Goal: Information Seeking & Learning: Learn about a topic

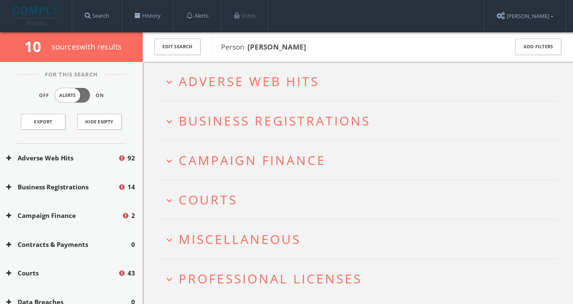
click at [251, 83] on span "Adverse Web Hits" at bounding box center [249, 81] width 141 height 17
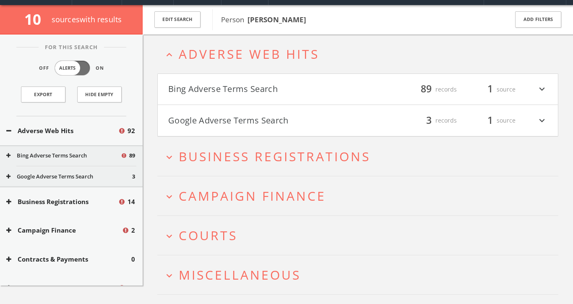
click at [251, 83] on button "Bing Adverse Terms Search" at bounding box center [263, 89] width 190 height 14
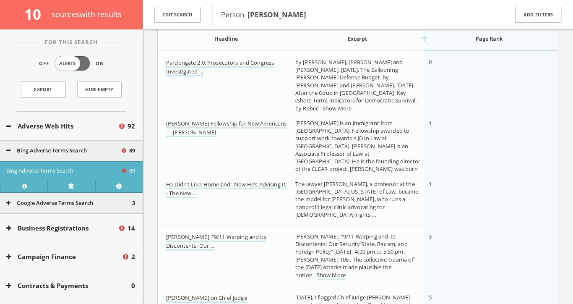
scroll to position [134, 0]
click at [206, 123] on link "[PERSON_NAME] Fellowship for New Americans — [PERSON_NAME]" at bounding box center [226, 127] width 120 height 18
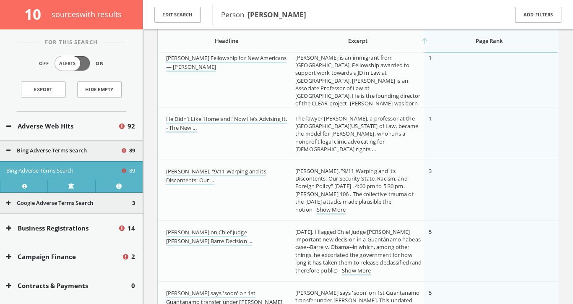
scroll to position [216, 0]
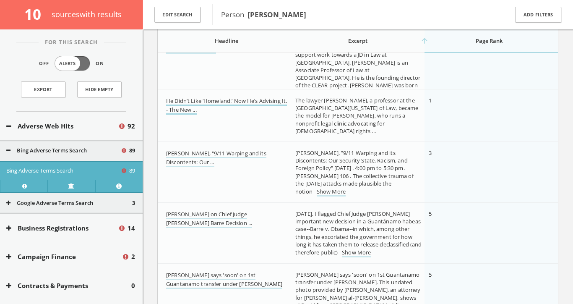
click at [195, 104] on link "He Didn’t Like ‘Homeland.’ Now He’s Advising It. - The New ..." at bounding box center [226, 106] width 121 height 18
click at [190, 154] on link "[PERSON_NAME], "9/11 Warping and its Discontents: Our ..." at bounding box center [216, 158] width 100 height 18
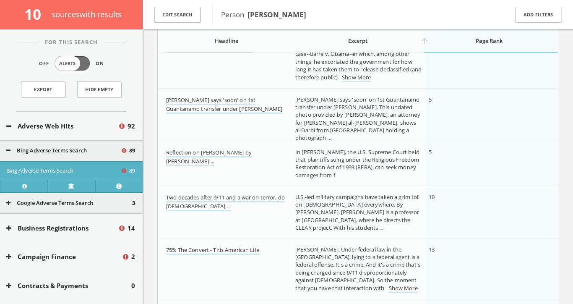
scroll to position [394, 0]
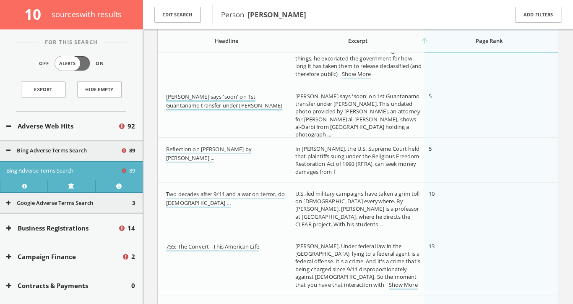
click at [232, 97] on link "[PERSON_NAME] says 'soon' on 1st Guantanamo transfer under [PERSON_NAME]" at bounding box center [224, 102] width 116 height 18
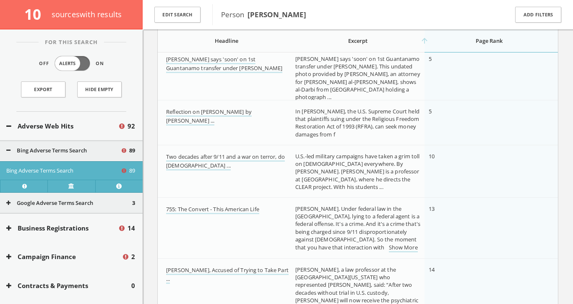
scroll to position [433, 0]
click at [198, 157] on link "Two decades after 9/11 and a war on terror, do [DEMOGRAPHIC_DATA] ..." at bounding box center [225, 160] width 119 height 18
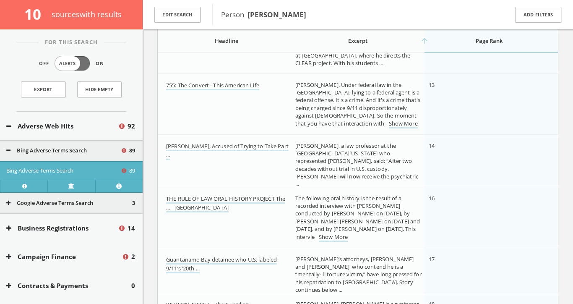
scroll to position [556, 0]
click at [204, 85] on link "755: The Convert - This American Life" at bounding box center [212, 85] width 93 height 9
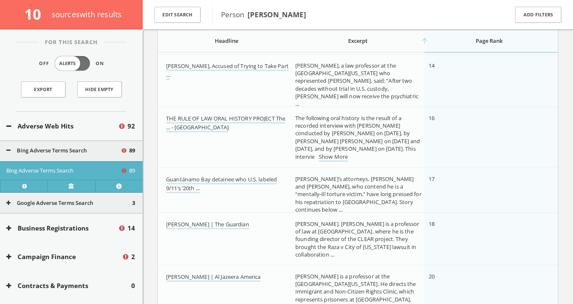
scroll to position [637, 0]
click at [204, 61] on link "[PERSON_NAME], Accused of Trying to Take Part ..." at bounding box center [227, 70] width 123 height 18
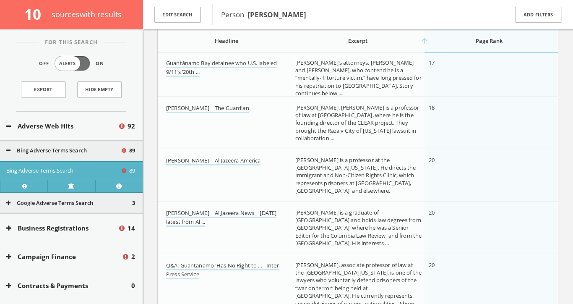
scroll to position [752, 0]
click at [191, 110] on link "[PERSON_NAME] | The Guardian" at bounding box center [207, 108] width 83 height 9
click at [187, 160] on link "[PERSON_NAME] | Al Jazeera America" at bounding box center [213, 160] width 94 height 9
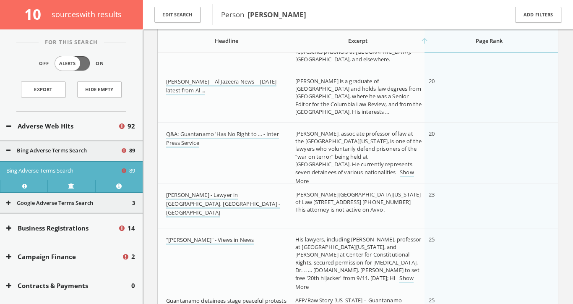
scroll to position [887, 0]
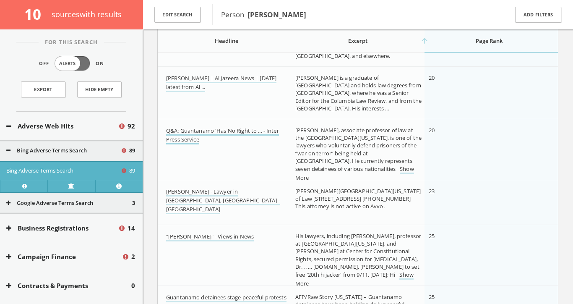
click at [191, 142] on link "Q&A: Guantanamo 'Has No Right to ... - Inter Press Service" at bounding box center [222, 136] width 113 height 18
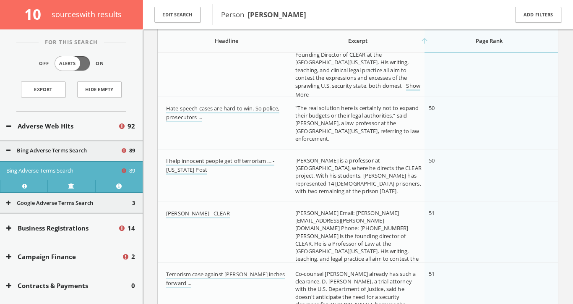
scroll to position [1613, 0]
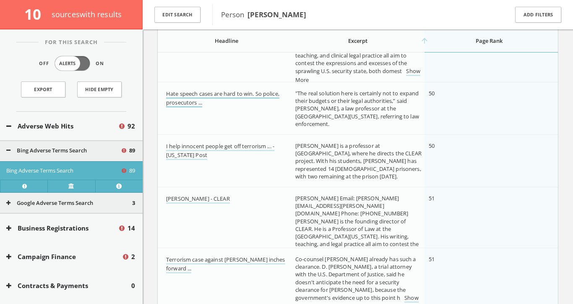
click at [190, 97] on link "Hate speech cases are hard to win. So police, prosecutors ..." at bounding box center [222, 99] width 113 height 18
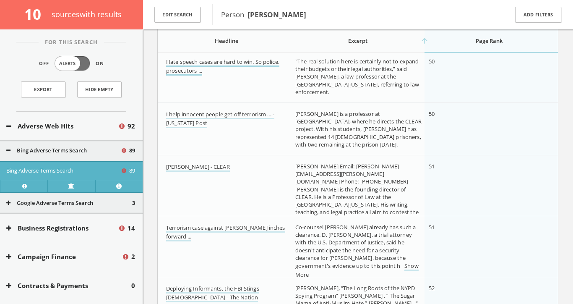
scroll to position [1648, 0]
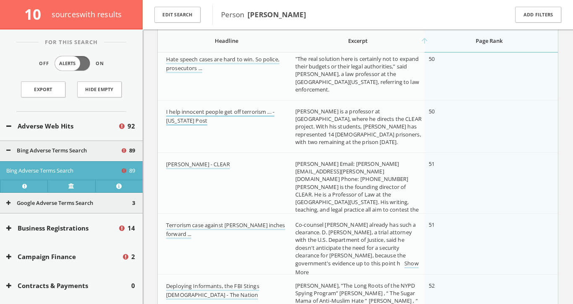
click at [187, 119] on link "I help innocent people get off terrorism ... - [US_STATE] Post" at bounding box center [220, 117] width 108 height 18
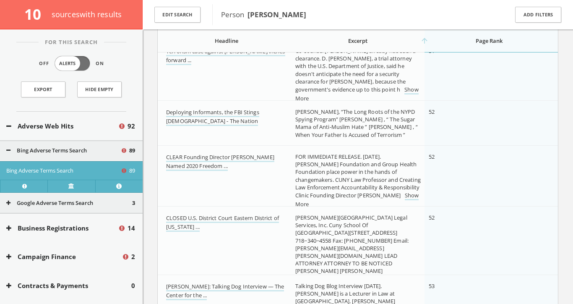
scroll to position [1823, 0]
click at [179, 117] on link "Deploying Informants, the FBI Stings [DEMOGRAPHIC_DATA] - The Nation" at bounding box center [212, 116] width 93 height 18
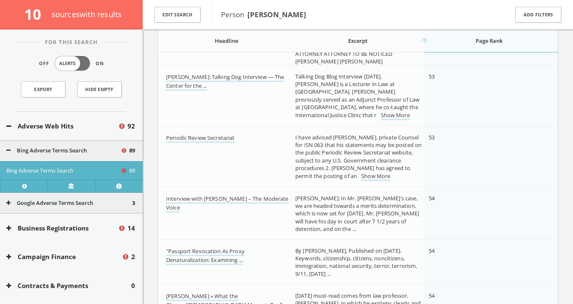
scroll to position [2031, 0]
click at [174, 202] on link "Interview with [PERSON_NAME] – The Moderate Voice" at bounding box center [227, 203] width 123 height 18
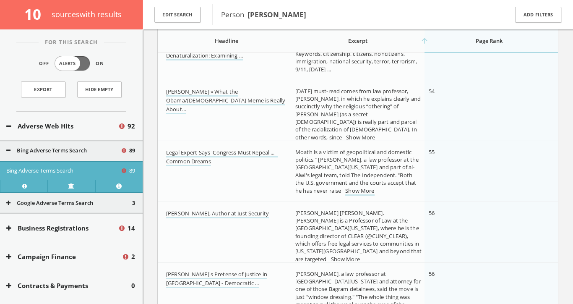
scroll to position [2237, 0]
click at [190, 101] on link "[PERSON_NAME] » What the Obama/[DEMOGRAPHIC_DATA] Meme is Really About…" at bounding box center [225, 99] width 119 height 26
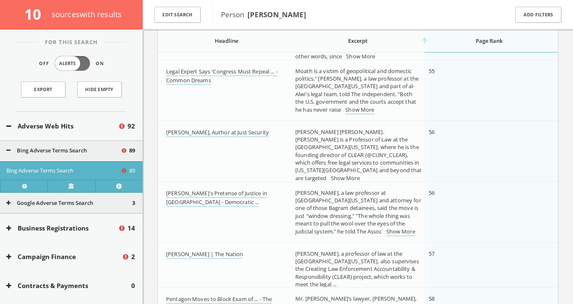
scroll to position [2329, 0]
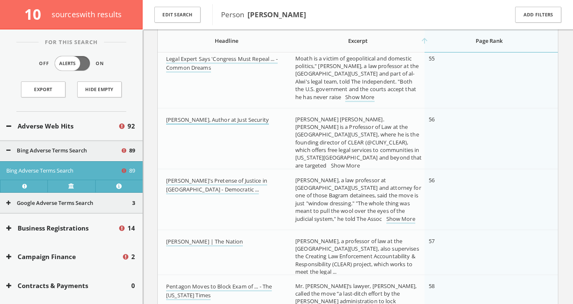
click at [179, 120] on link "[PERSON_NAME], Author at Just Security" at bounding box center [217, 120] width 103 height 9
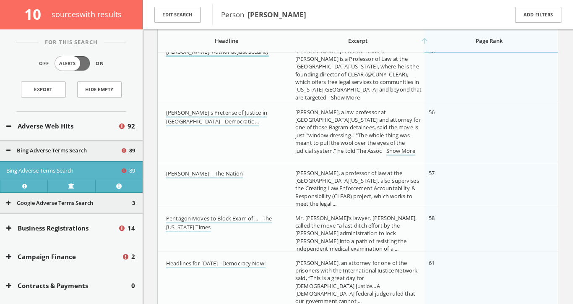
scroll to position [2423, 0]
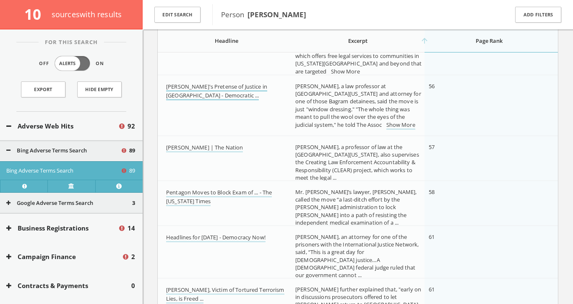
click at [176, 89] on link "[PERSON_NAME]'s Pretense of Justice in [GEOGRAPHIC_DATA] - Democratic ..." at bounding box center [216, 92] width 101 height 18
click at [172, 149] on link "[PERSON_NAME] | The Nation" at bounding box center [204, 148] width 77 height 9
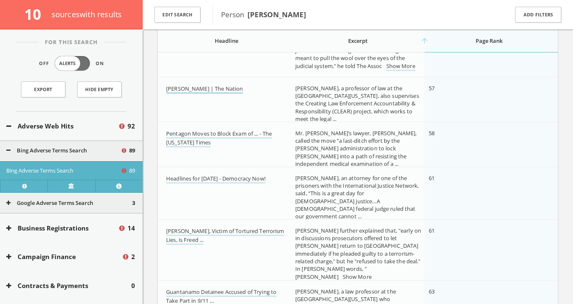
scroll to position [2490, 0]
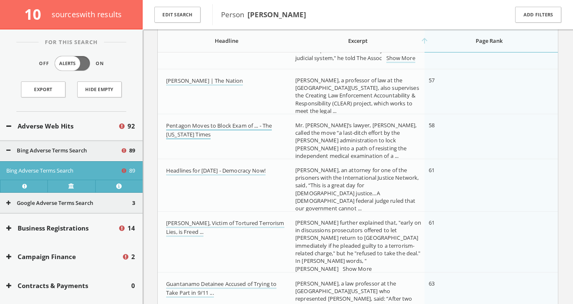
click at [173, 130] on link "Pentagon Moves to Block Exam of ... - The [US_STATE] Times" at bounding box center [219, 131] width 106 height 18
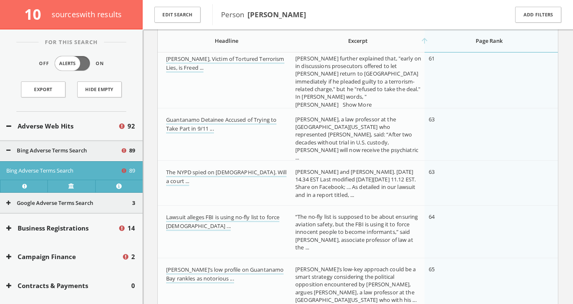
scroll to position [2669, 0]
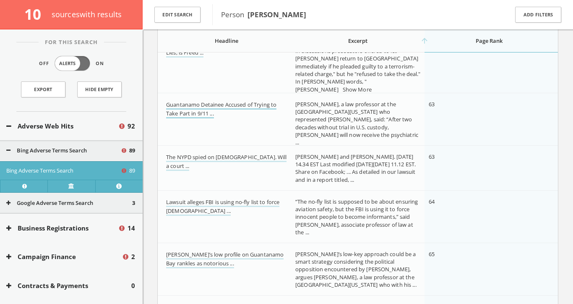
click at [211, 106] on link "Guantanamo Detainee Accused of Trying to Take Part in 9/11 ..." at bounding box center [221, 110] width 110 height 18
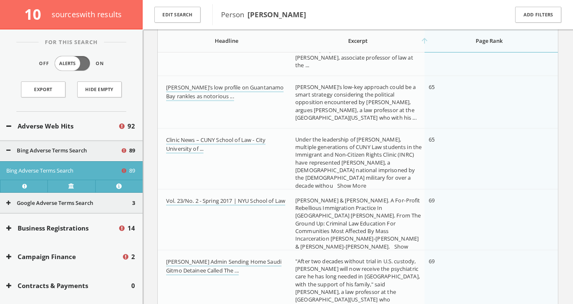
scroll to position [2840, 0]
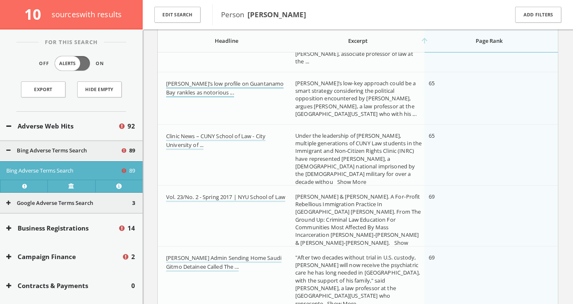
click at [188, 90] on link "[PERSON_NAME]’s low profile on Guantanamo Bay rankles as notorious ..." at bounding box center [224, 89] width 117 height 18
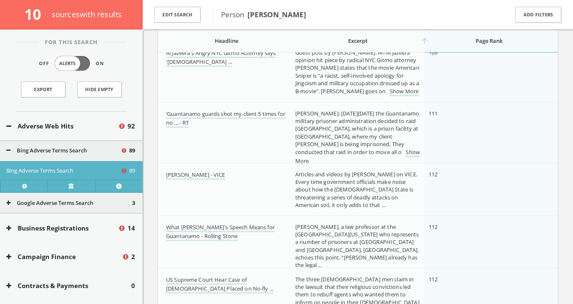
scroll to position [4235, 0]
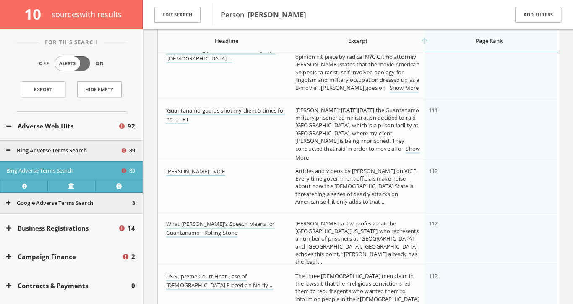
click at [193, 174] on link "[PERSON_NAME] - VICE" at bounding box center [195, 171] width 59 height 9
click at [240, 224] on link "What [PERSON_NAME]'s Speech Means for Guantanamo - Rolling Stone" at bounding box center [220, 229] width 109 height 18
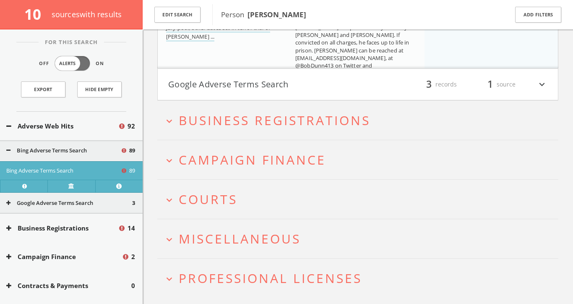
scroll to position [5133, 0]
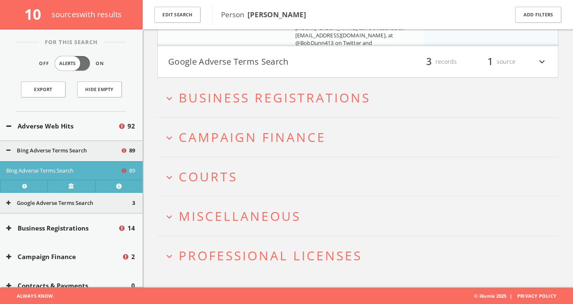
click at [286, 161] on h2 "expand_more Courts" at bounding box center [357, 176] width 401 height 39
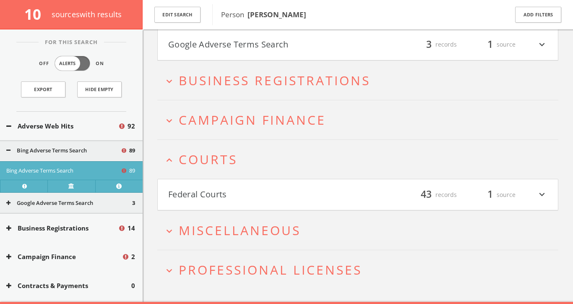
scroll to position [5165, 0]
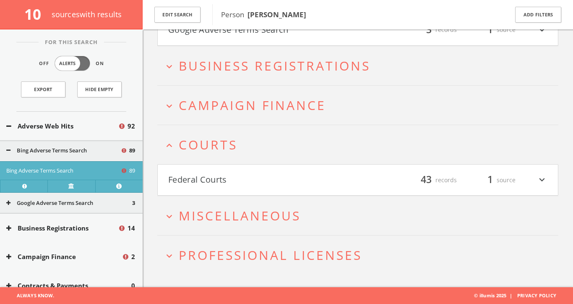
click at [279, 113] on span "Campaign Finance" at bounding box center [252, 105] width 147 height 17
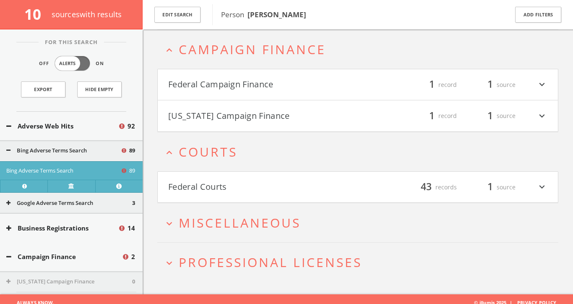
click at [316, 75] on h4 "Federal Campaign Finance filter_list 1 record 1 source expand_more" at bounding box center [358, 84] width 400 height 31
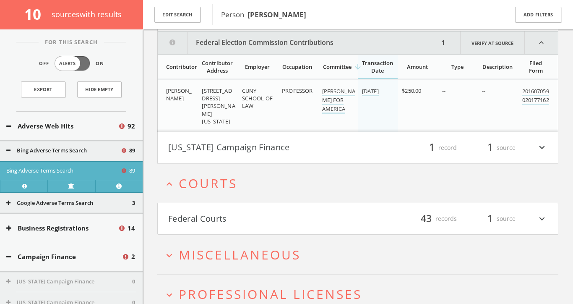
scroll to position [5291, 0]
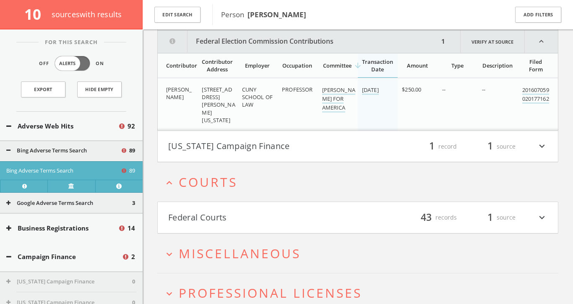
click at [256, 183] on button "expand_less Courts" at bounding box center [361, 182] width 395 height 14
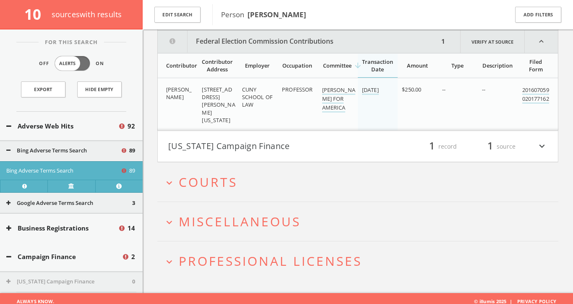
click at [256, 183] on button "expand_more Courts" at bounding box center [361, 182] width 395 height 14
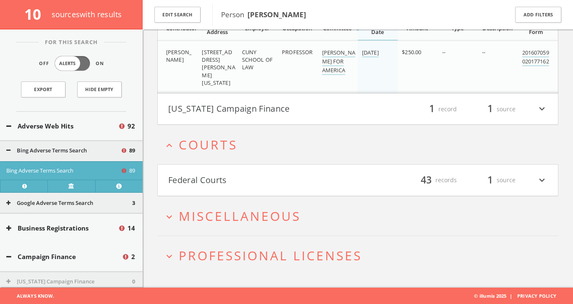
click at [248, 183] on button "Federal Courts" at bounding box center [263, 180] width 190 height 14
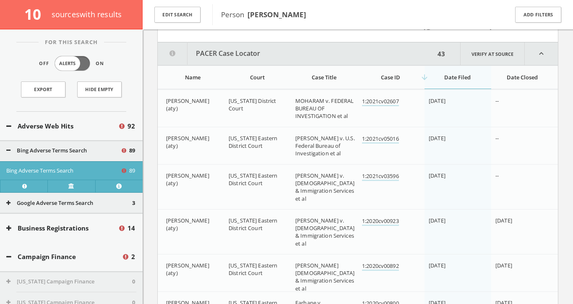
scroll to position [5495, 0]
